Goal: Task Accomplishment & Management: Manage account settings

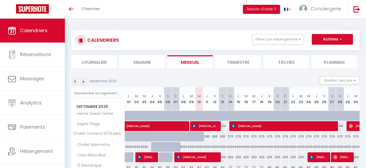
click at [84, 82] on img at bounding box center [83, 82] width 6 height 6
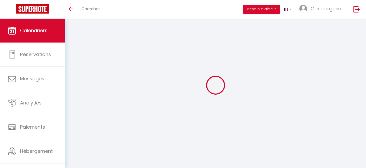
select select
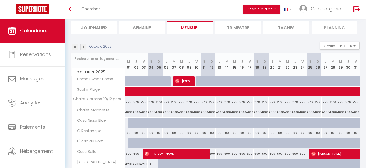
scroll to position [35, 0]
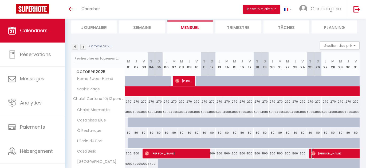
click at [312, 154] on img at bounding box center [313, 154] width 4 height 4
select select "OK"
select select "0"
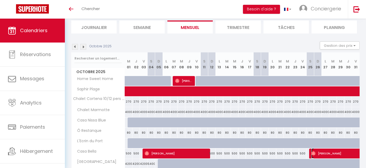
select select "1"
select select
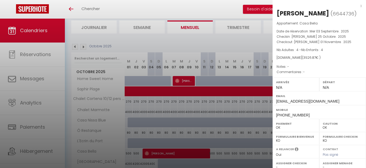
click at [254, 141] on div at bounding box center [183, 84] width 366 height 168
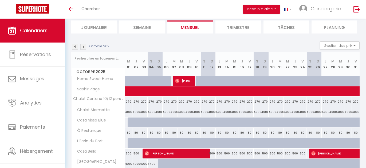
click at [228, 45] on div "Octobre 2025 Gestion des prix Nb Nuits minimum Règles Disponibilité" at bounding box center [215, 47] width 288 height 11
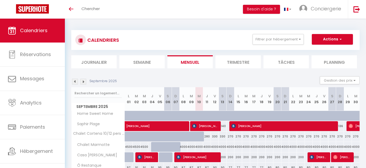
click at [83, 83] on img at bounding box center [83, 82] width 6 height 6
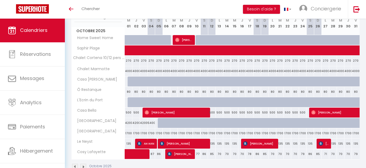
scroll to position [89, 0]
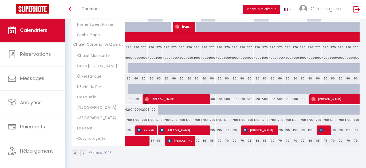
click at [200, 100] on span "[PERSON_NAME]" at bounding box center [176, 99] width 62 height 10
select select "OK"
select select "0"
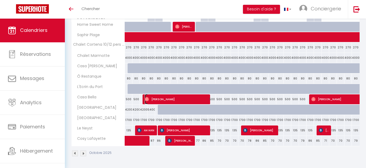
select select "1"
select select
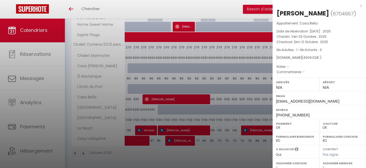
click at [250, 103] on div at bounding box center [183, 84] width 366 height 168
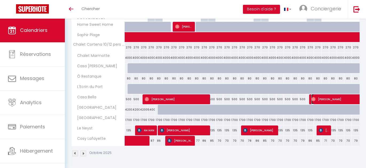
click at [327, 100] on span "[PERSON_NAME]" at bounding box center [354, 99] width 86 height 10
